Goal: Task Accomplishment & Management: Complete application form

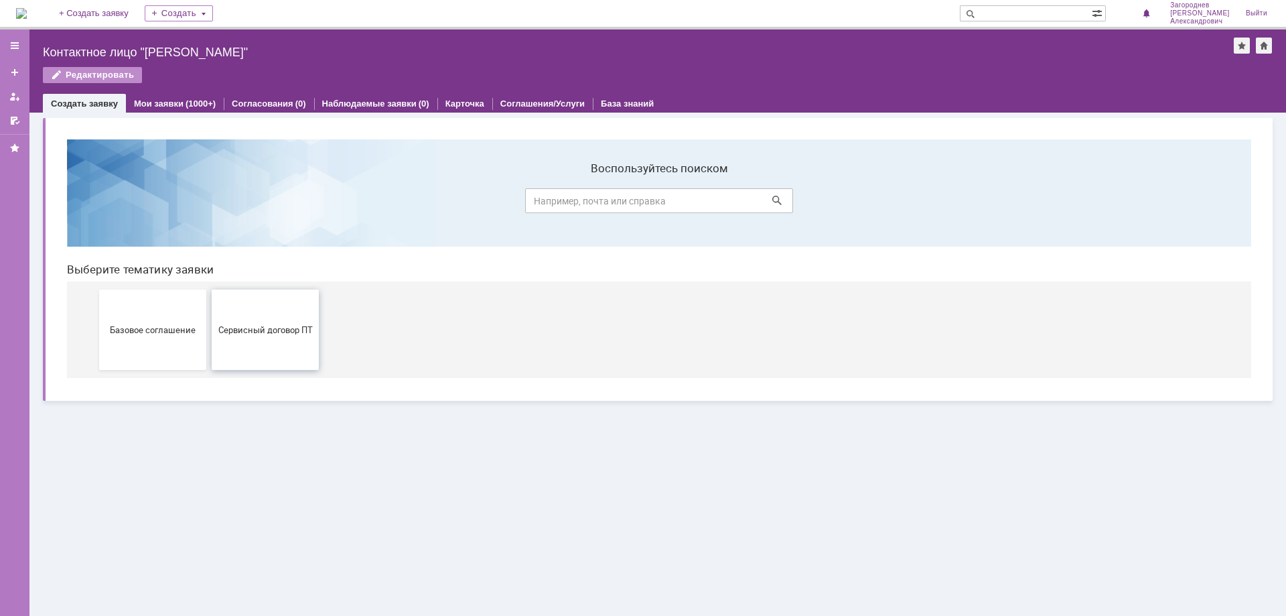
click at [251, 335] on button "Сервисный договор ПТ" at bounding box center [265, 329] width 107 height 80
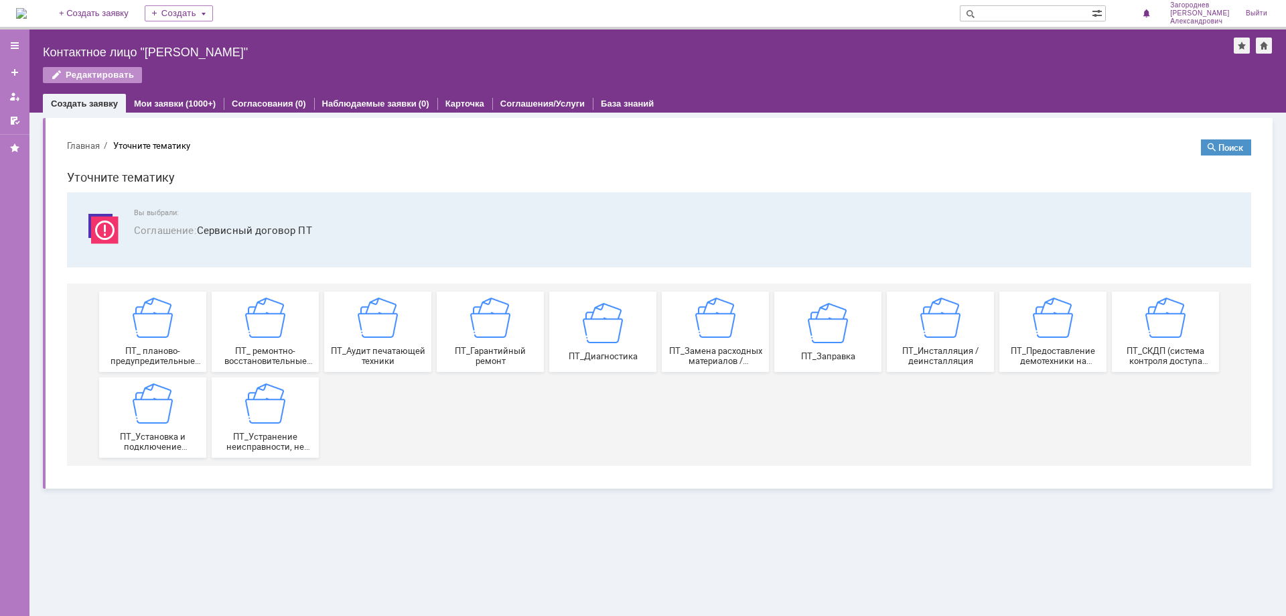
click at [737, 354] on span "ПТ_Замена расходных материалов / ресурсных деталей" at bounding box center [715, 356] width 99 height 20
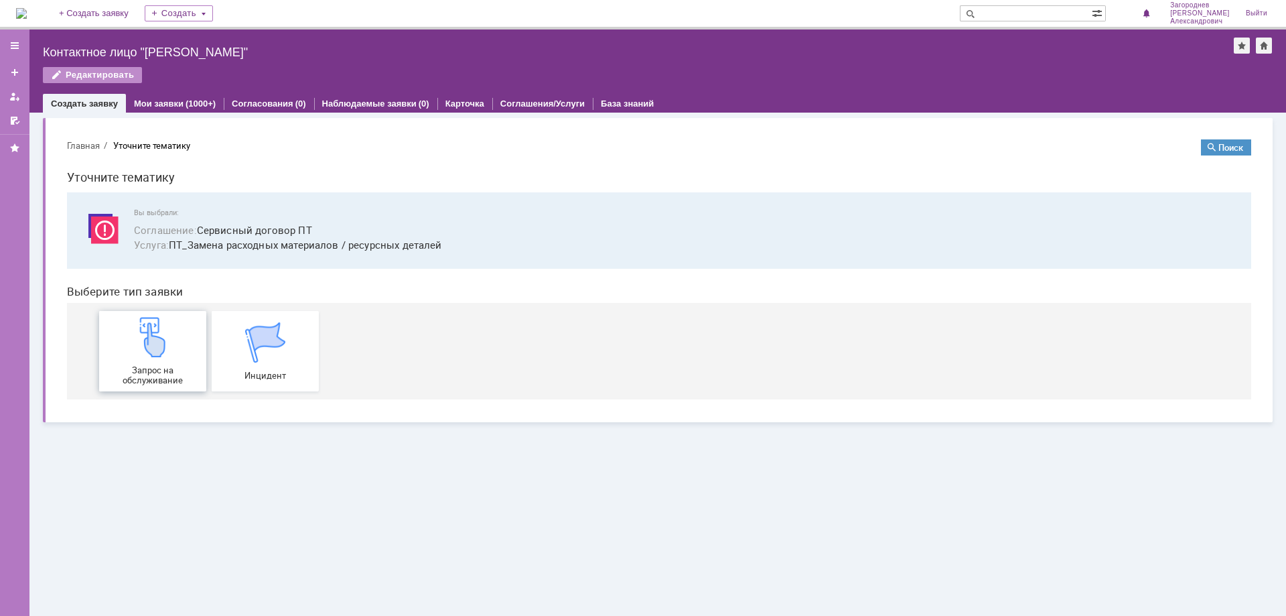
click at [155, 344] on img at bounding box center [153, 337] width 40 height 40
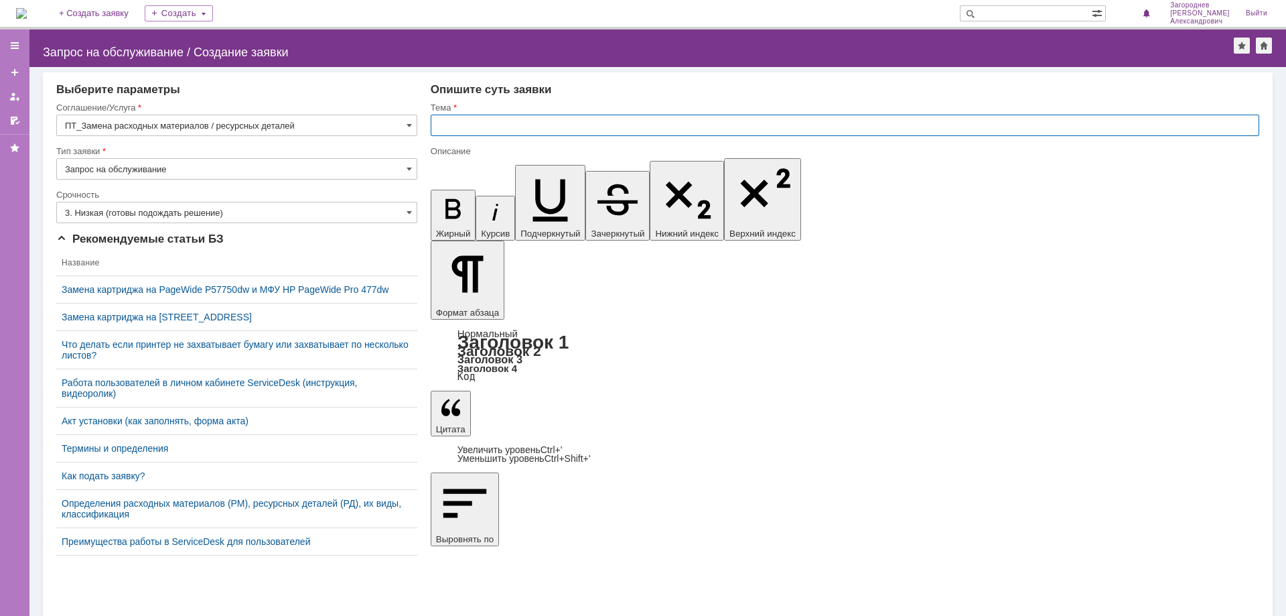
click at [489, 121] on input "text" at bounding box center [845, 125] width 829 height 21
type input "замена картриджа"
drag, startPoint x: 90, startPoint y: 573, endPoint x: 90, endPoint y: 583, distance: 10.0
